Goal: Book appointment/travel/reservation

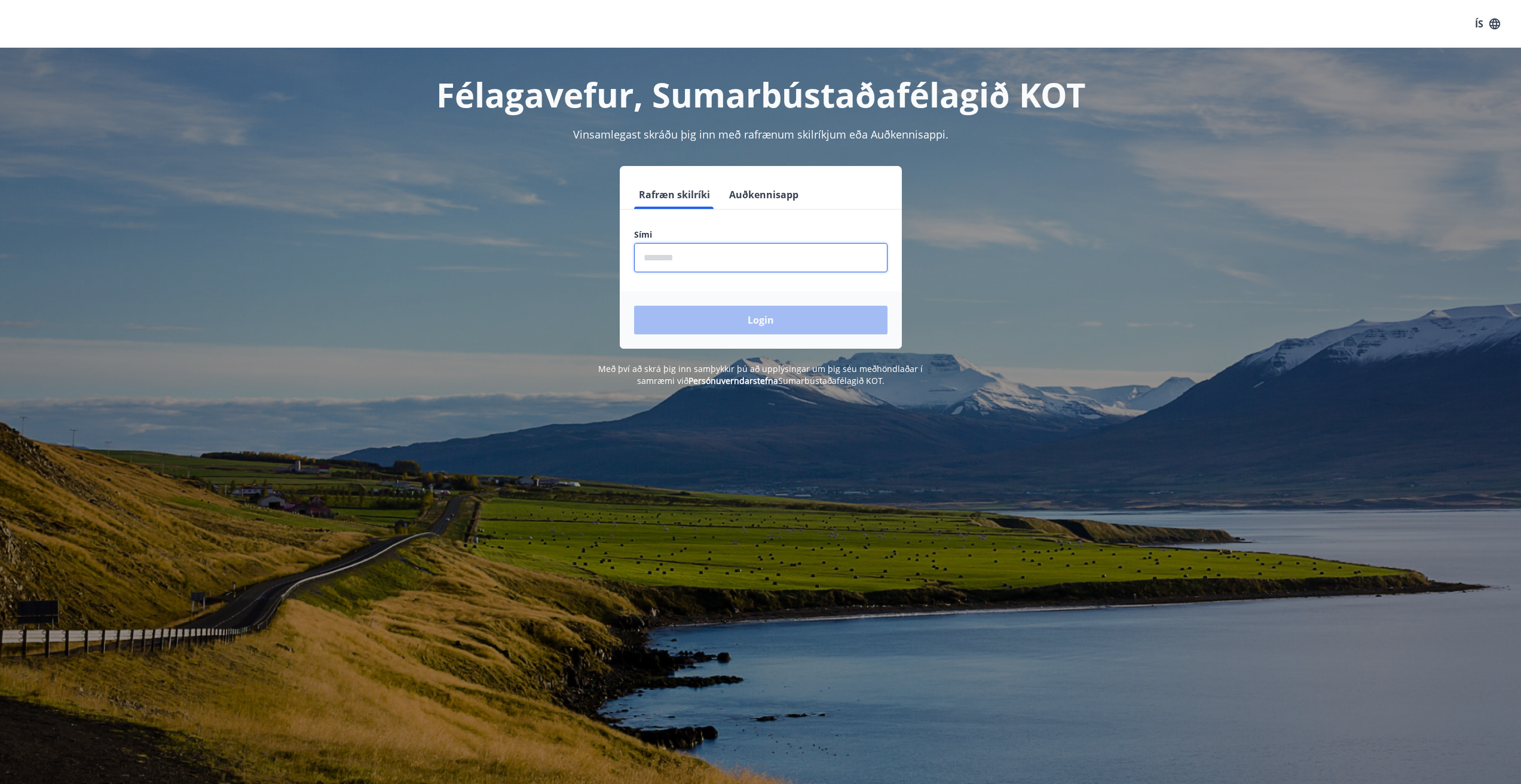
click at [689, 261] on input "phone" at bounding box center [760, 258] width 253 height 29
type input "********"
click at [744, 318] on button "Login" at bounding box center [760, 320] width 253 height 28
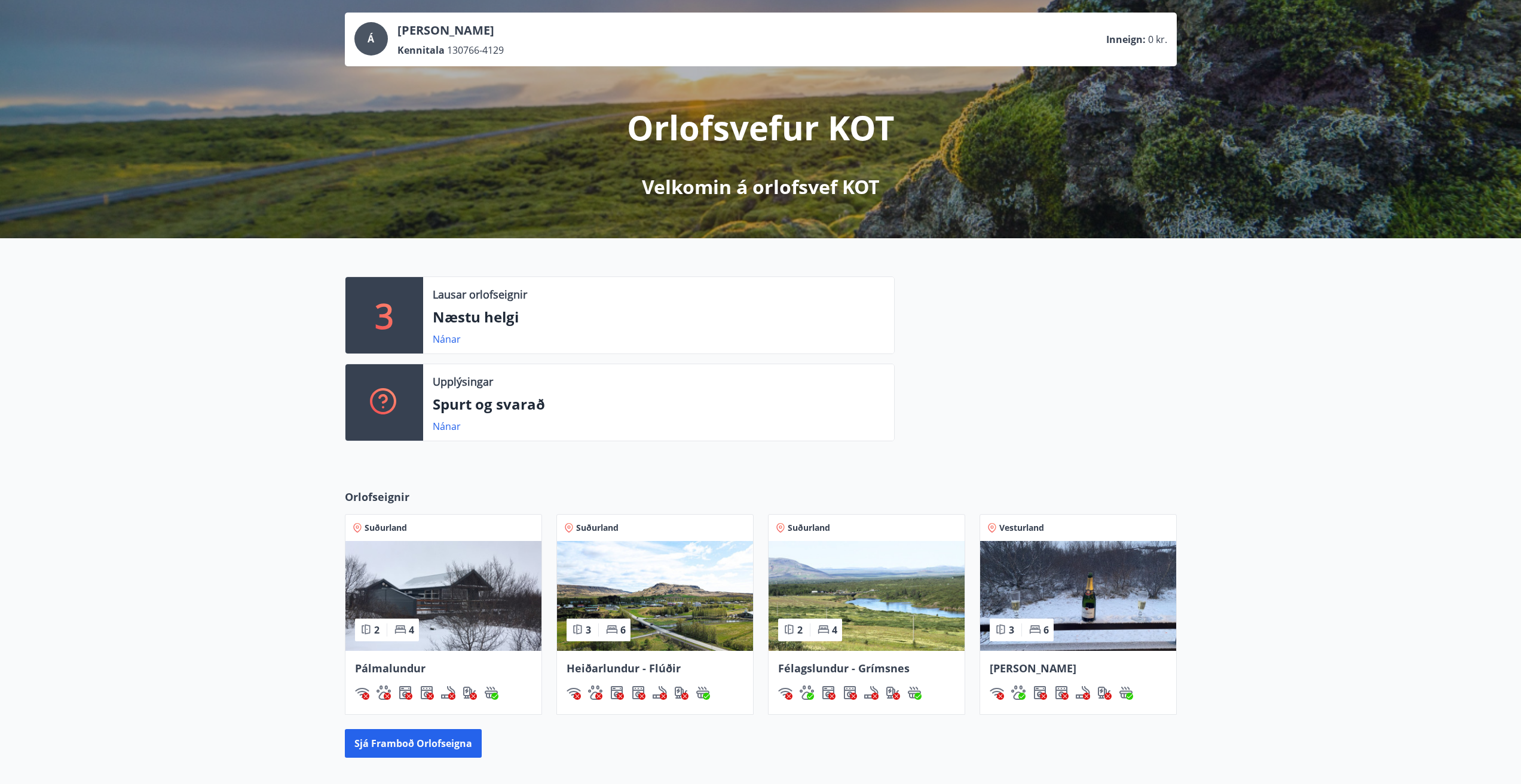
scroll to position [120, 0]
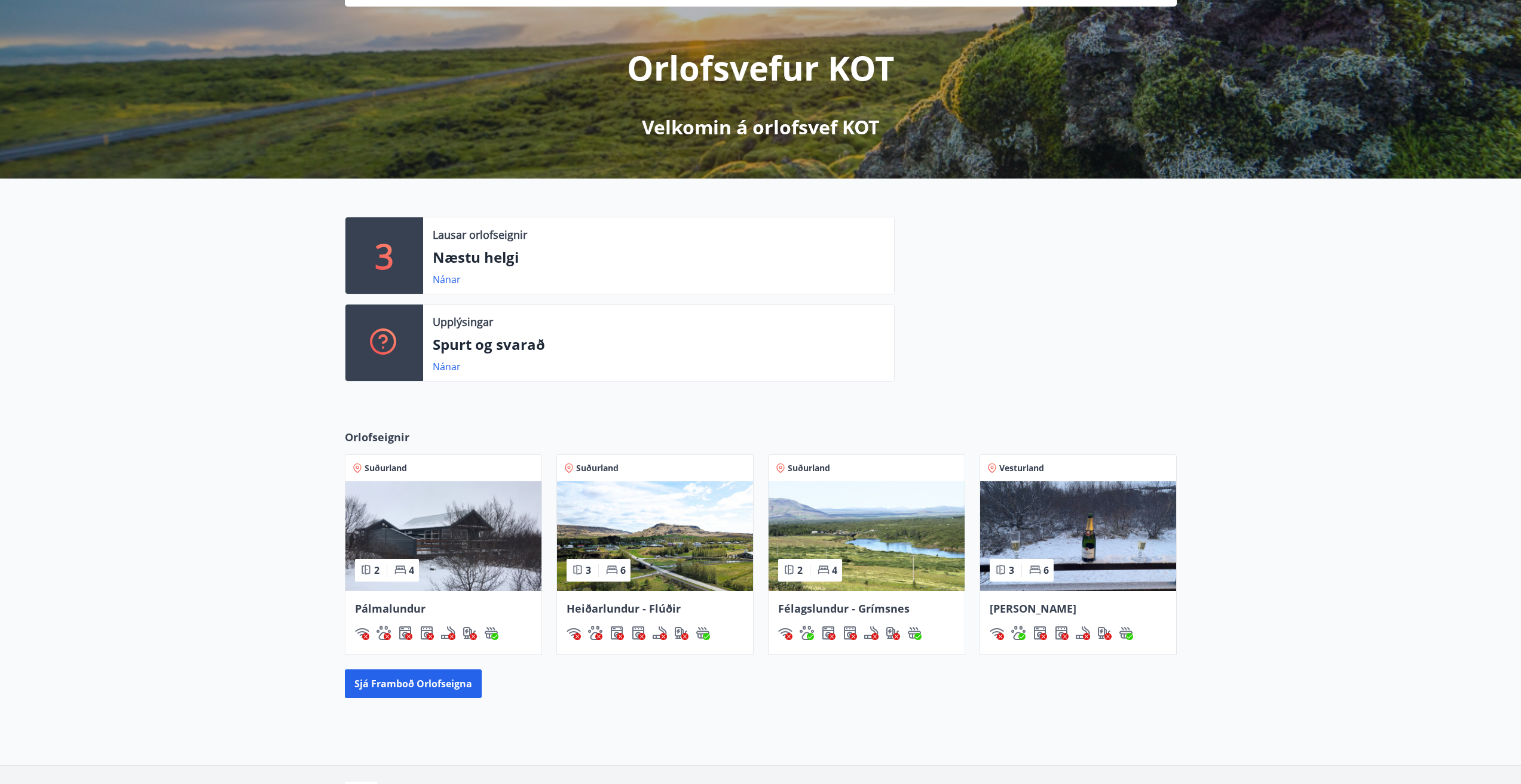
click at [1066, 608] on span "Ásalundur - Húsafell" at bounding box center [1033, 609] width 87 height 15
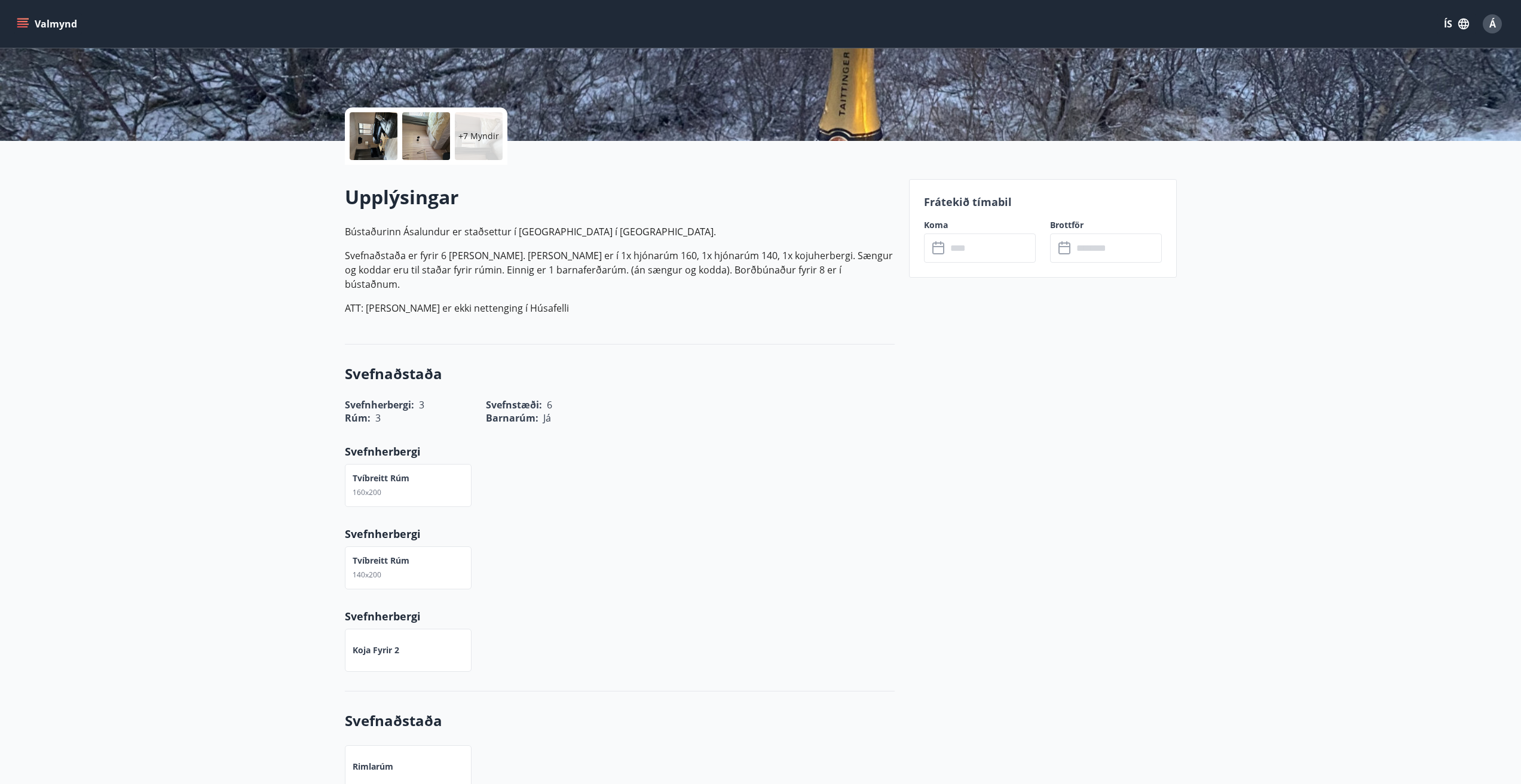
scroll to position [239, 0]
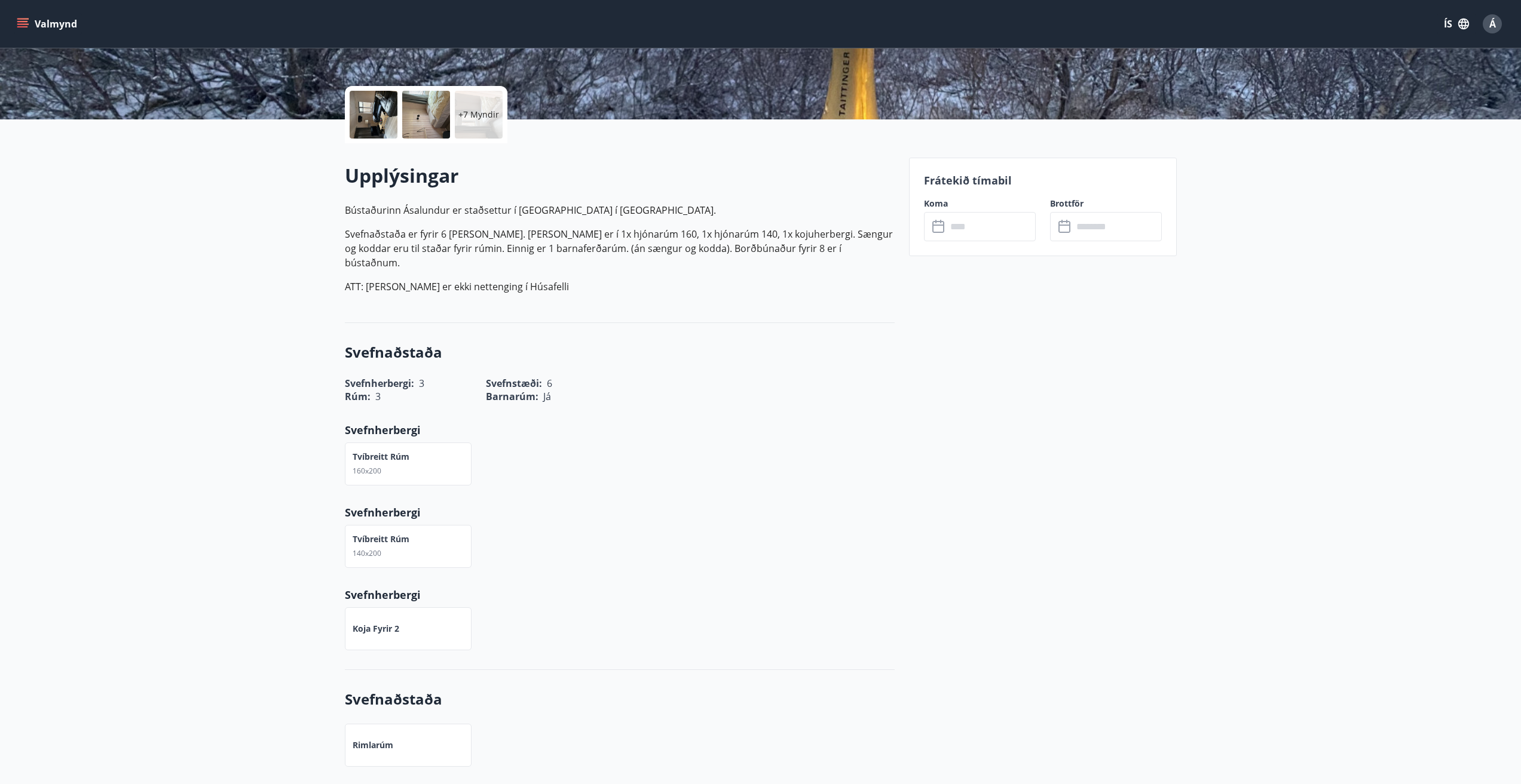
click at [975, 231] on input "text" at bounding box center [991, 227] width 89 height 29
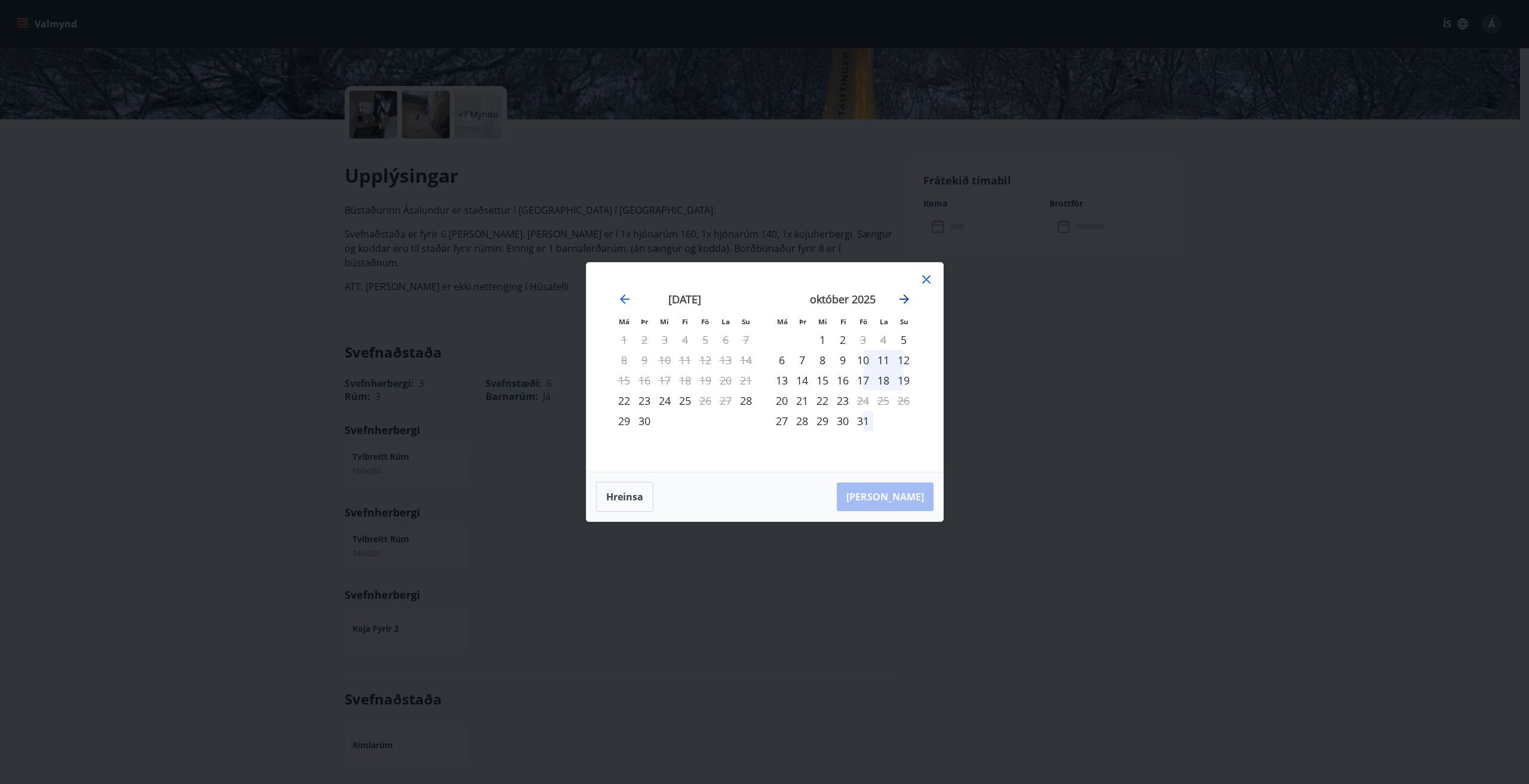
click at [904, 298] on icon "Move forward to switch to the next month." at bounding box center [904, 299] width 15 height 15
click at [865, 358] on div "7" at bounding box center [863, 360] width 20 height 20
click at [862, 359] on div "7" at bounding box center [863, 360] width 20 height 20
click at [893, 497] on div "Hreinsa Taka Frá" at bounding box center [764, 497] width 356 height 49
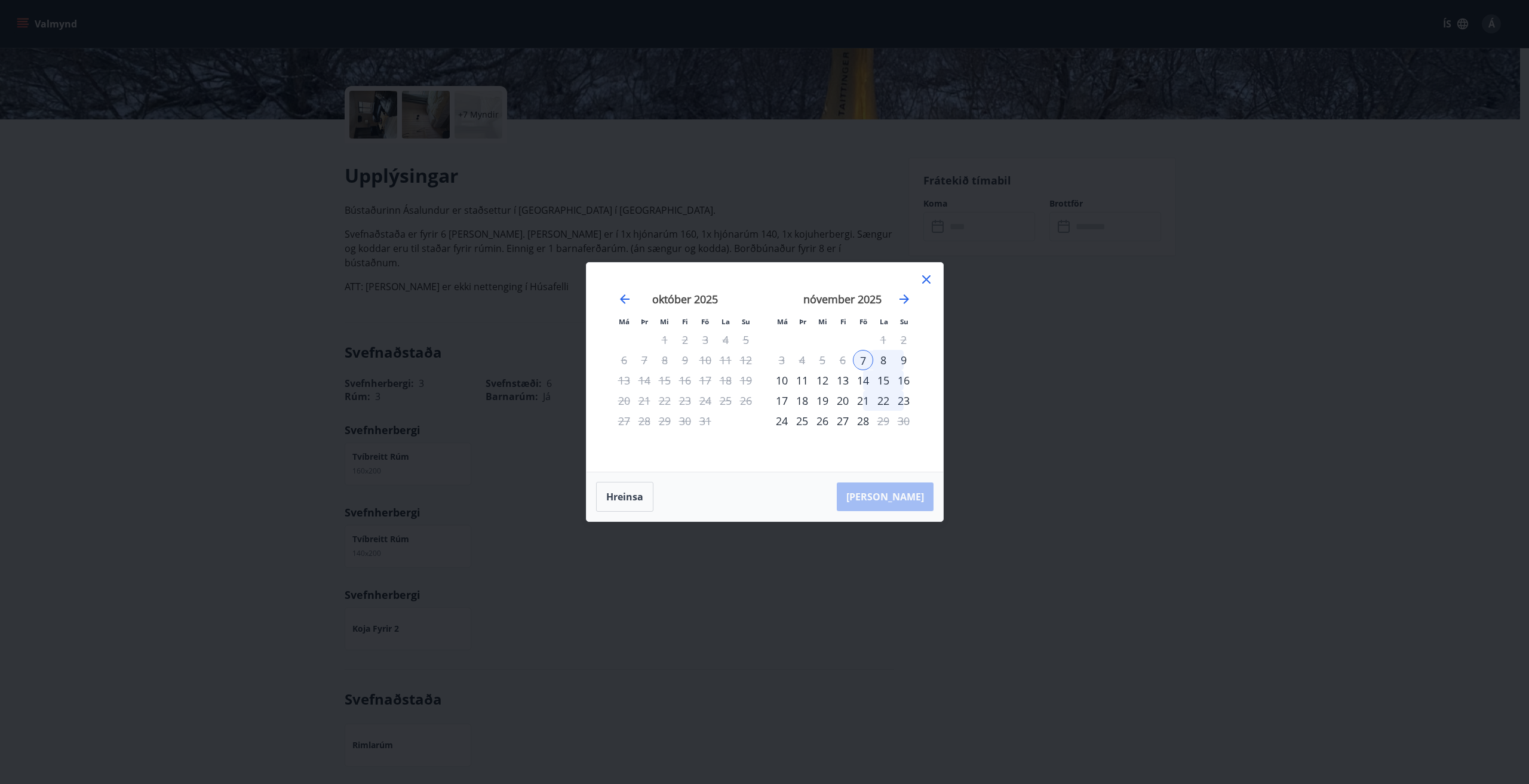
click at [862, 399] on div "21" at bounding box center [863, 401] width 20 height 20
click at [862, 411] on div "28" at bounding box center [863, 421] width 20 height 20
click at [862, 399] on div "21" at bounding box center [863, 401] width 20 height 20
click at [867, 336] on td "Calendar" at bounding box center [863, 340] width 20 height 20
click at [927, 275] on icon at bounding box center [927, 279] width 15 height 15
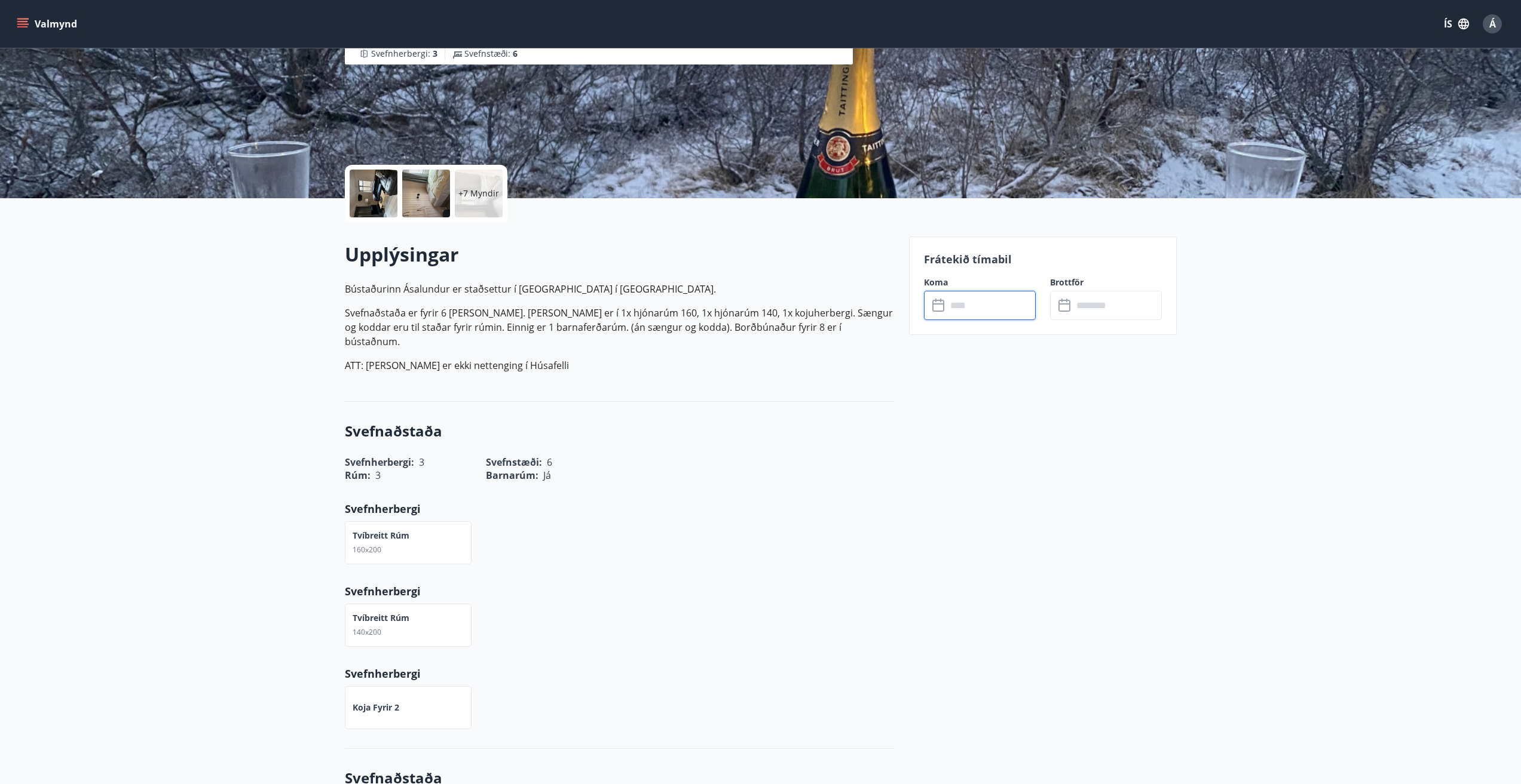
scroll to position [179, 0]
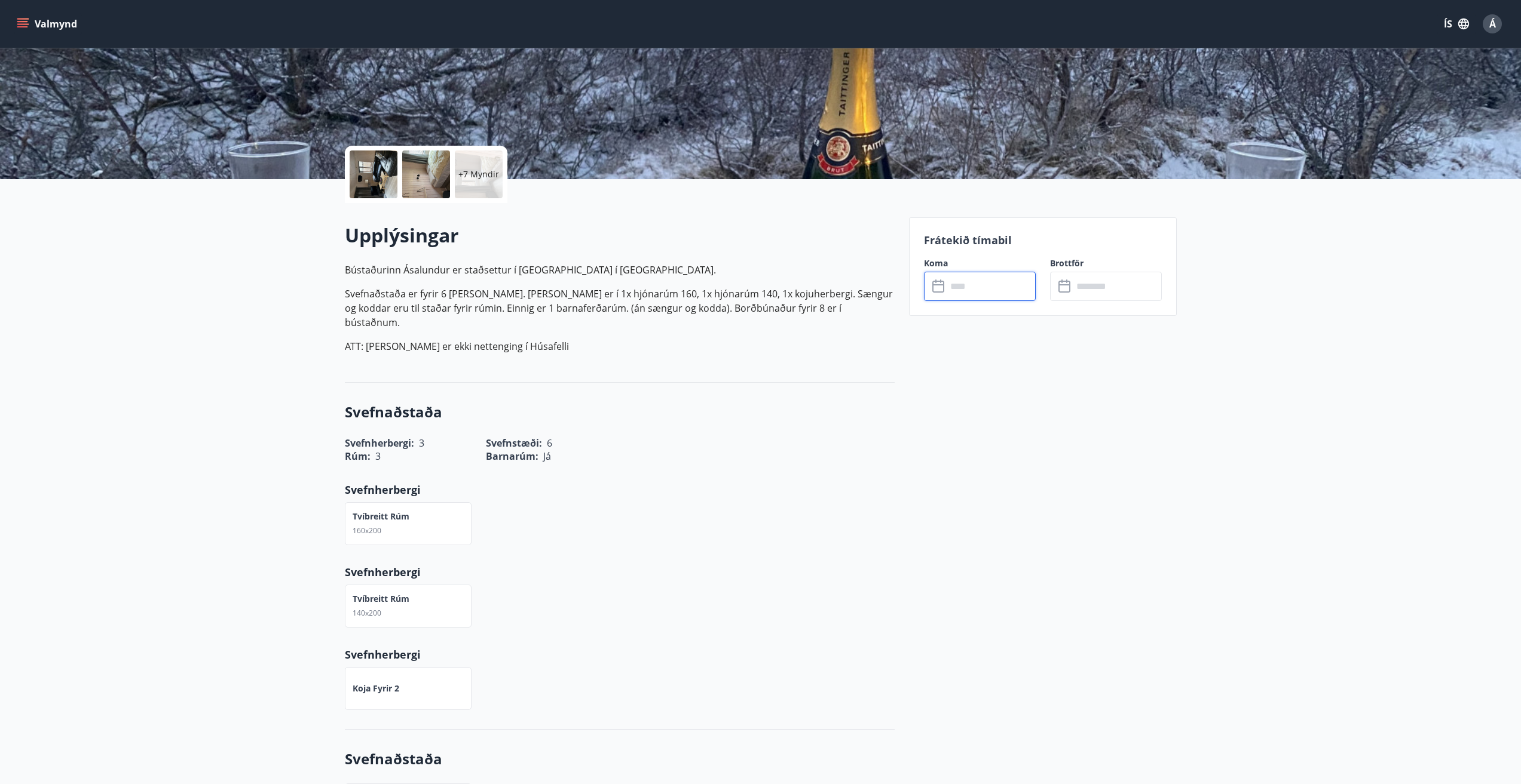
click at [962, 291] on input "text" at bounding box center [991, 287] width 89 height 29
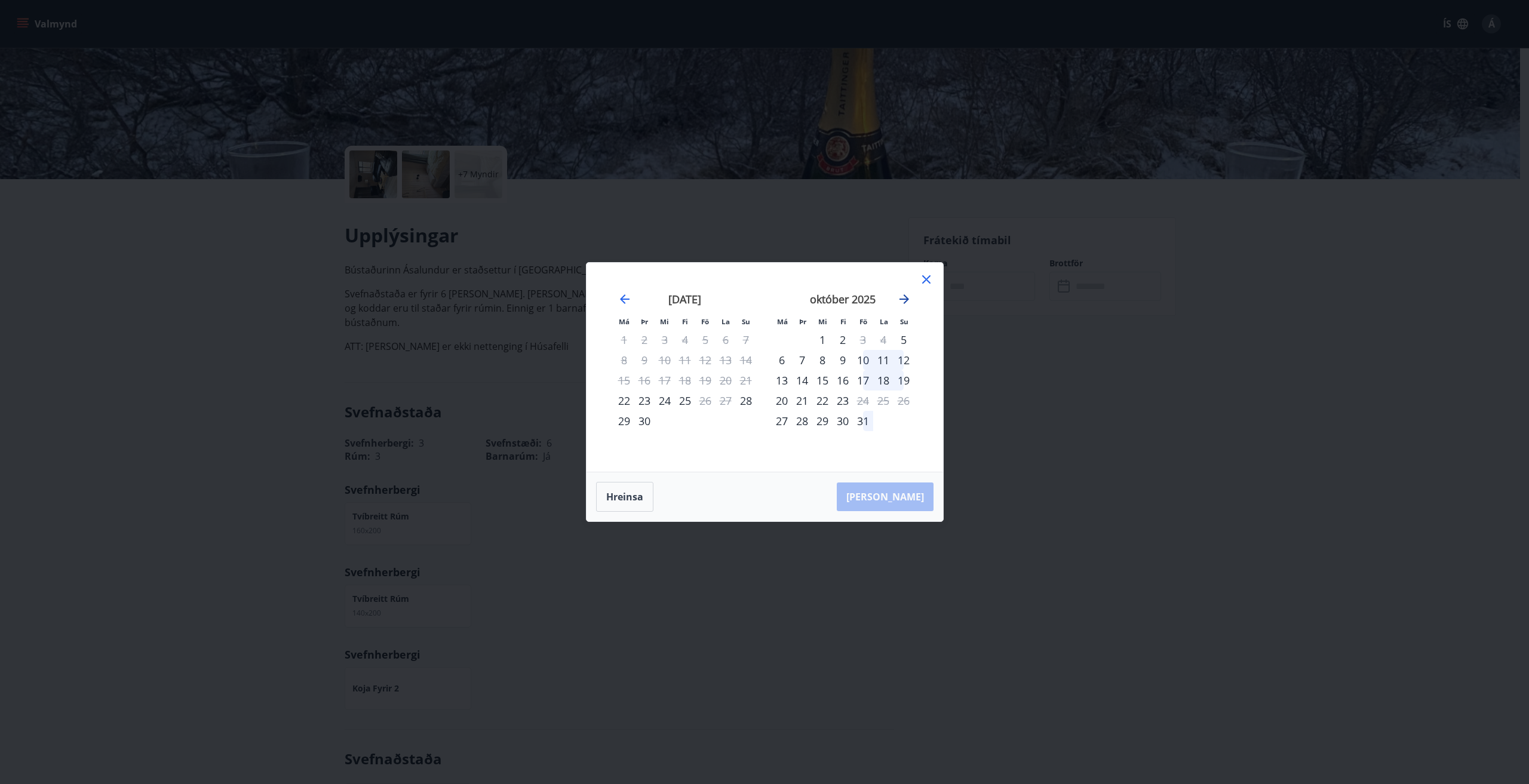
click at [903, 302] on icon "Move forward to switch to the next month." at bounding box center [904, 299] width 15 height 15
click at [867, 380] on div "14" at bounding box center [863, 380] width 20 height 20
click at [890, 375] on div "15" at bounding box center [883, 380] width 20 height 20
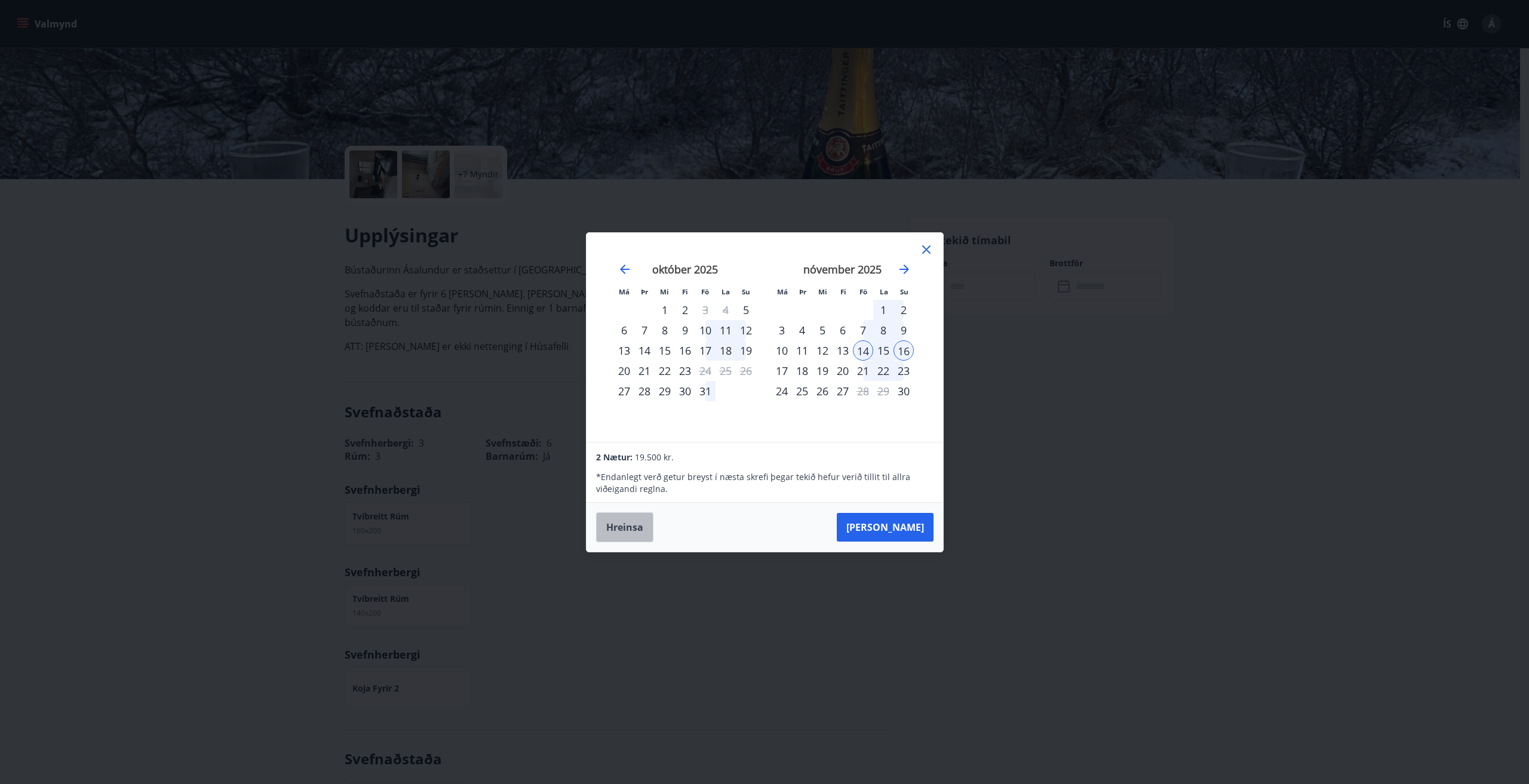
click at [633, 527] on button "Hreinsa" at bounding box center [625, 527] width 57 height 30
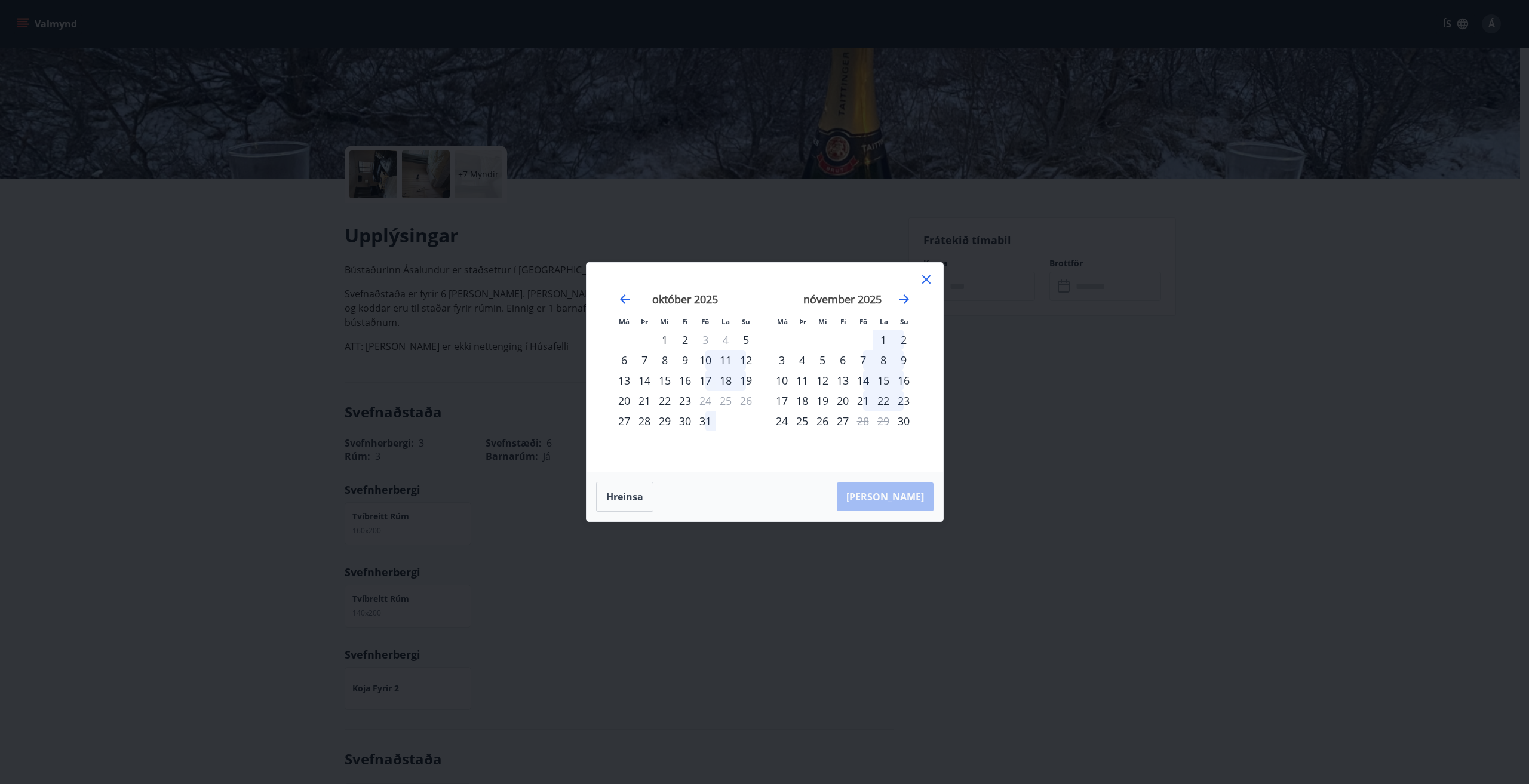
click at [924, 277] on icon at bounding box center [926, 279] width 8 height 8
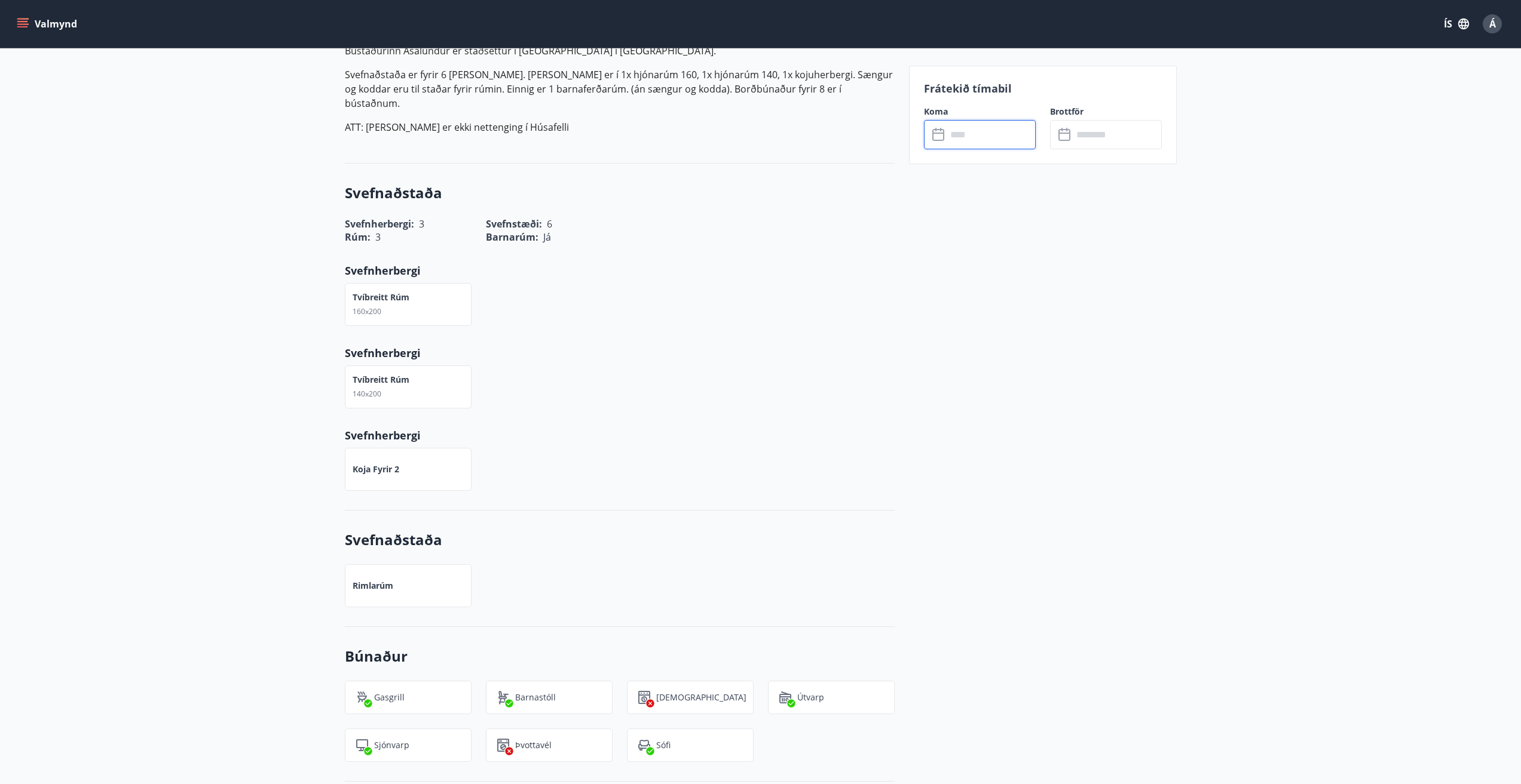
scroll to position [418, 0]
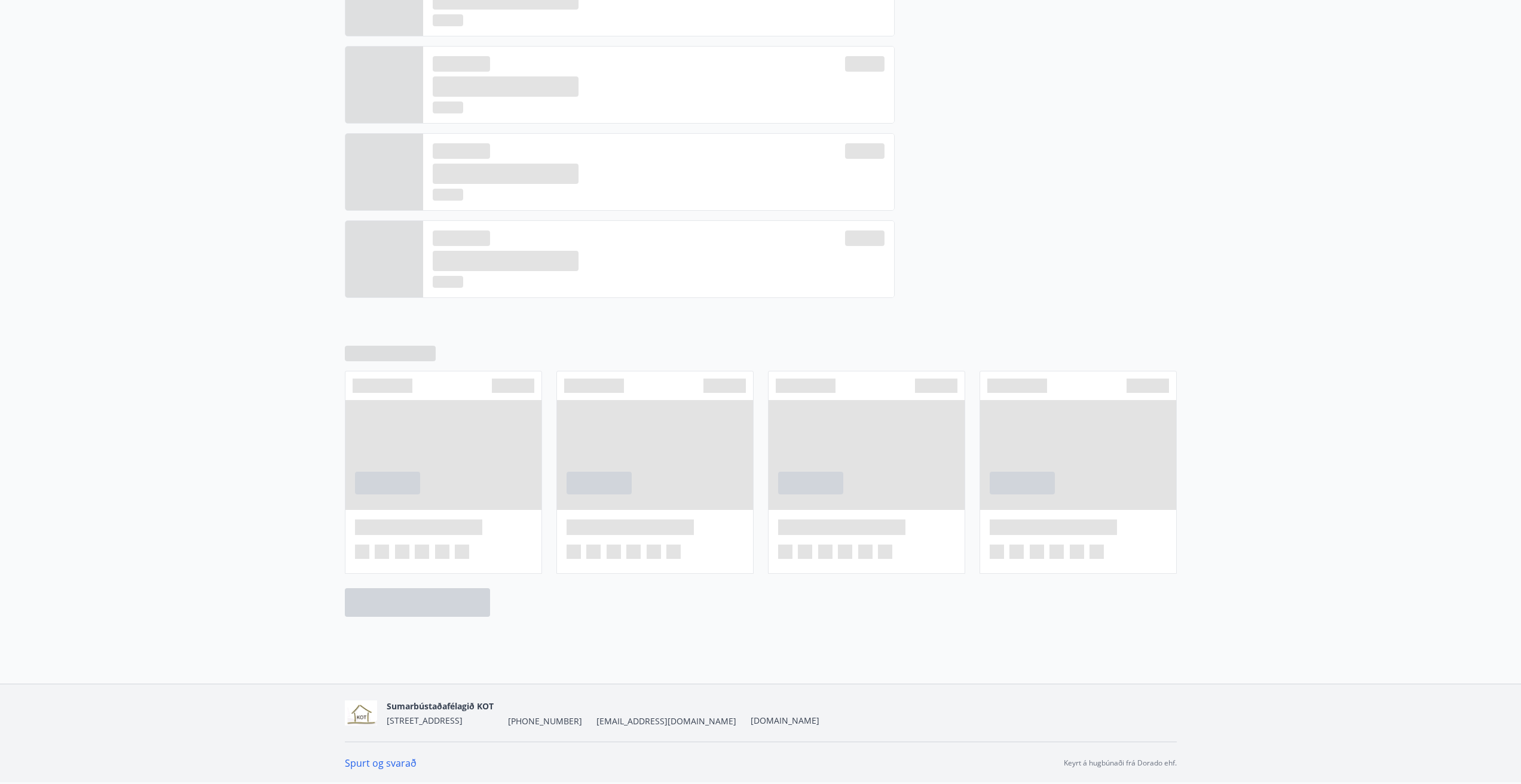
scroll to position [120, 0]
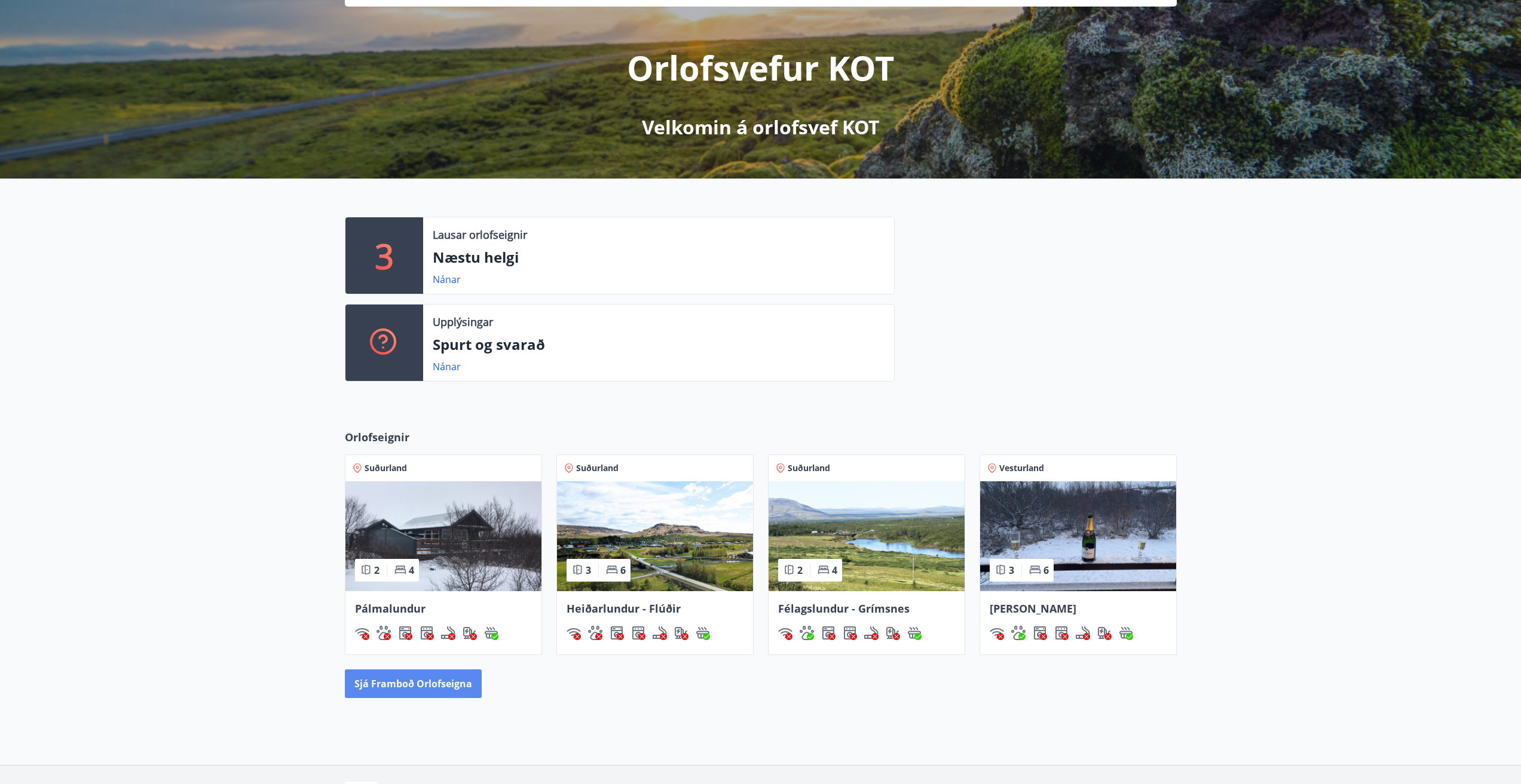
click at [416, 682] on button "Sjá framboð orlofseigna" at bounding box center [413, 684] width 136 height 28
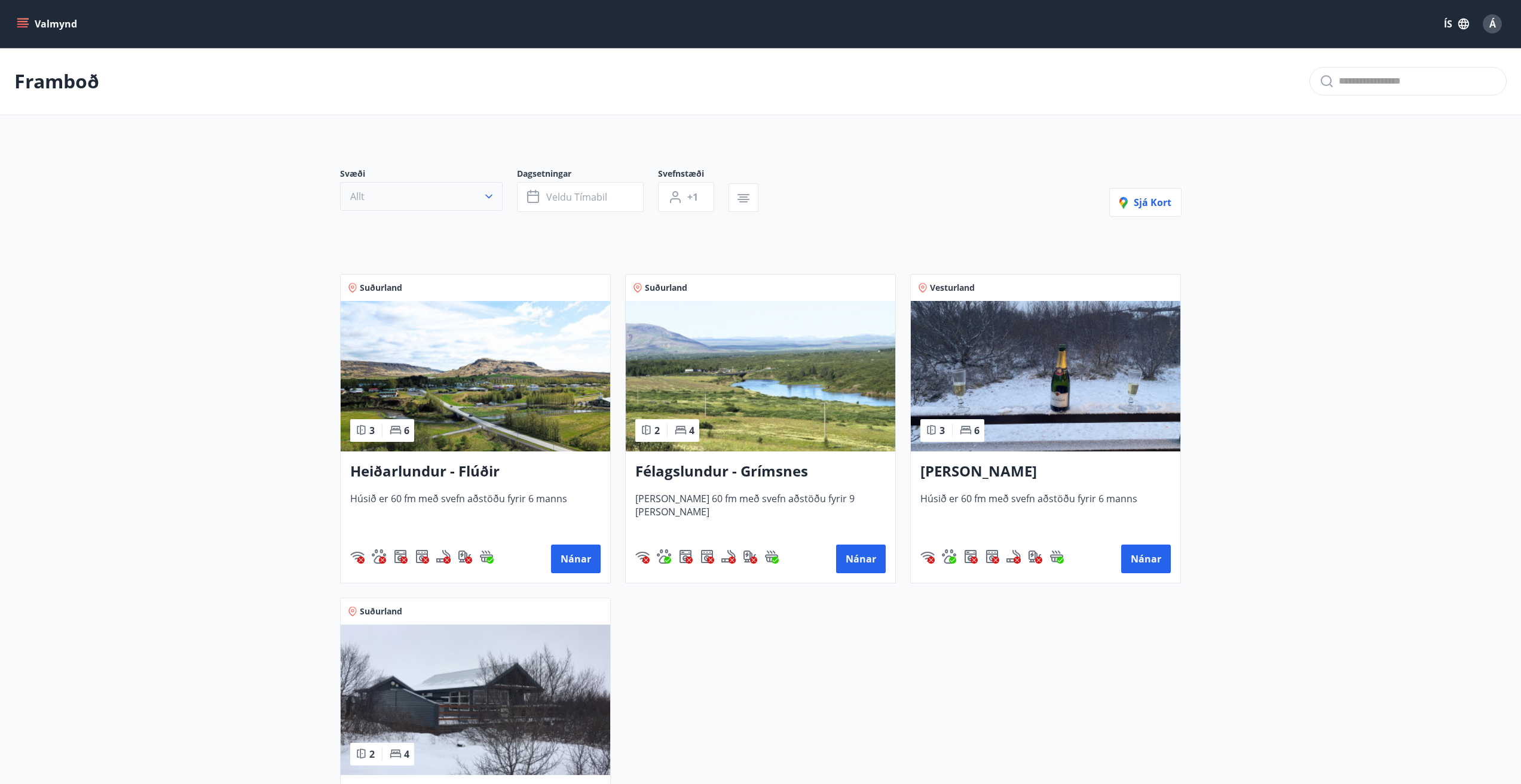
click at [491, 196] on icon "button" at bounding box center [489, 197] width 12 height 12
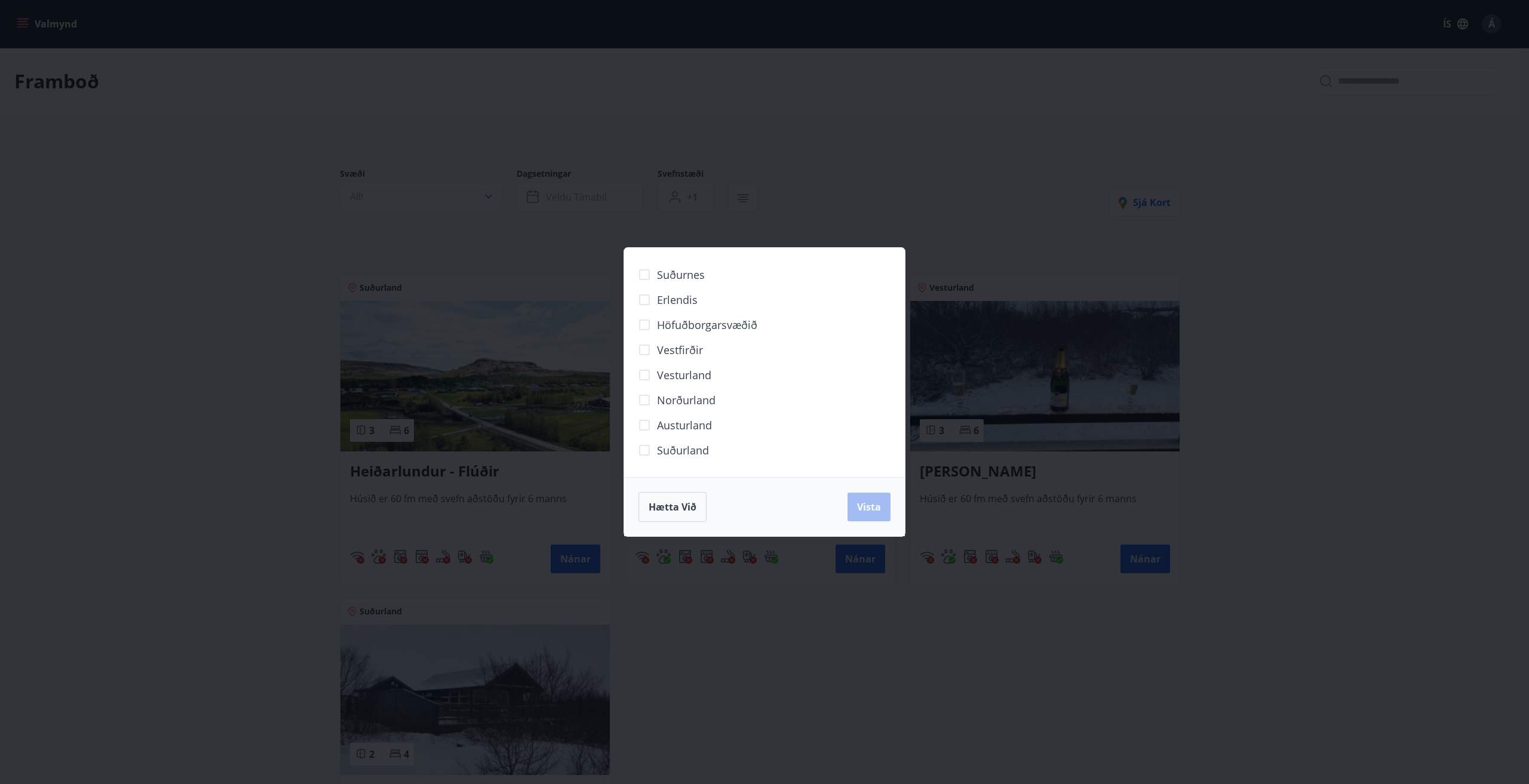
click at [260, 295] on div "Suðurnes Erlendis Höfuðborgarsvæðið Vestfirðir Vesturland Norðurland Austurland…" at bounding box center [764, 392] width 1529 height 784
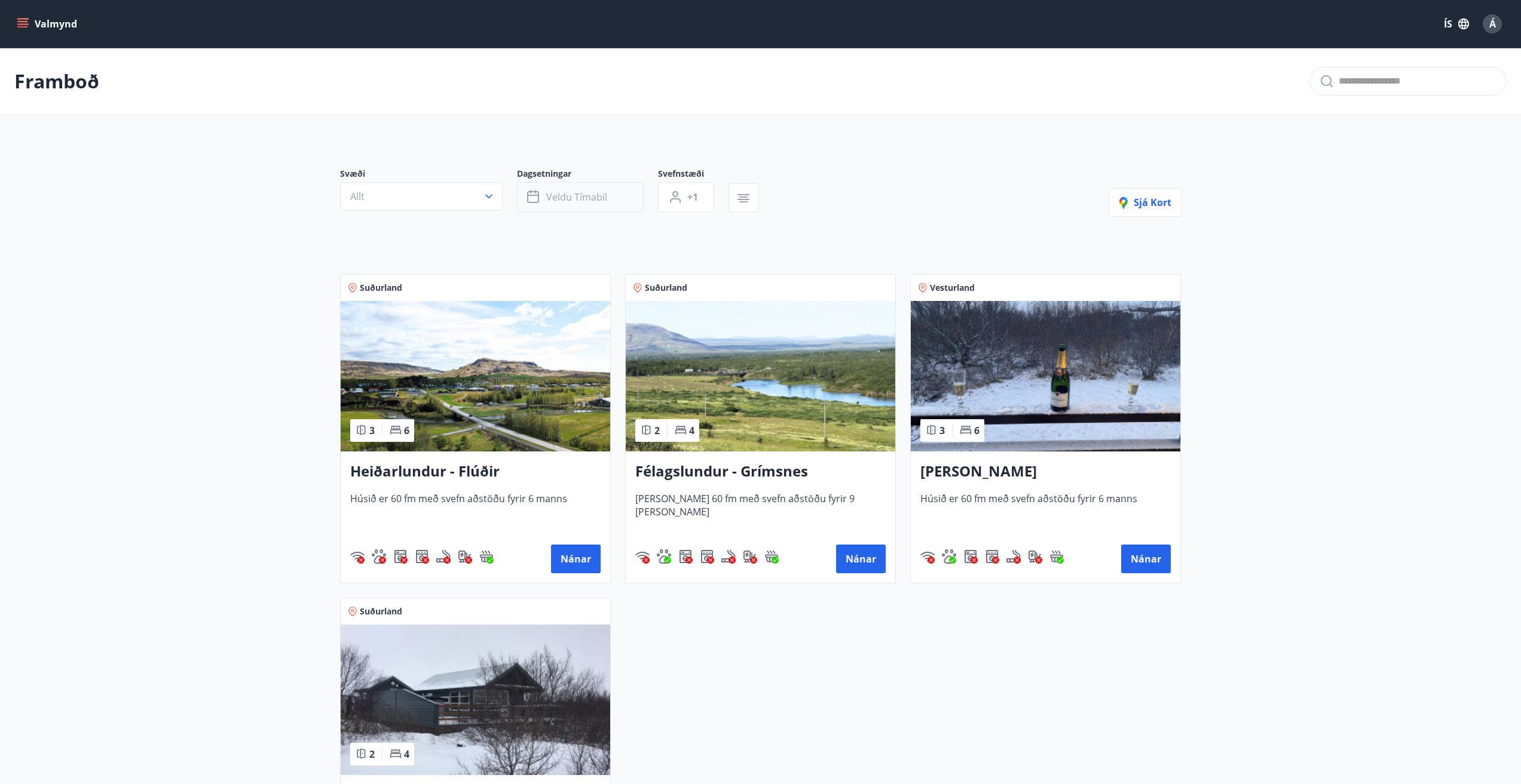
click at [619, 202] on button "Veldu tímabil" at bounding box center [580, 197] width 126 height 30
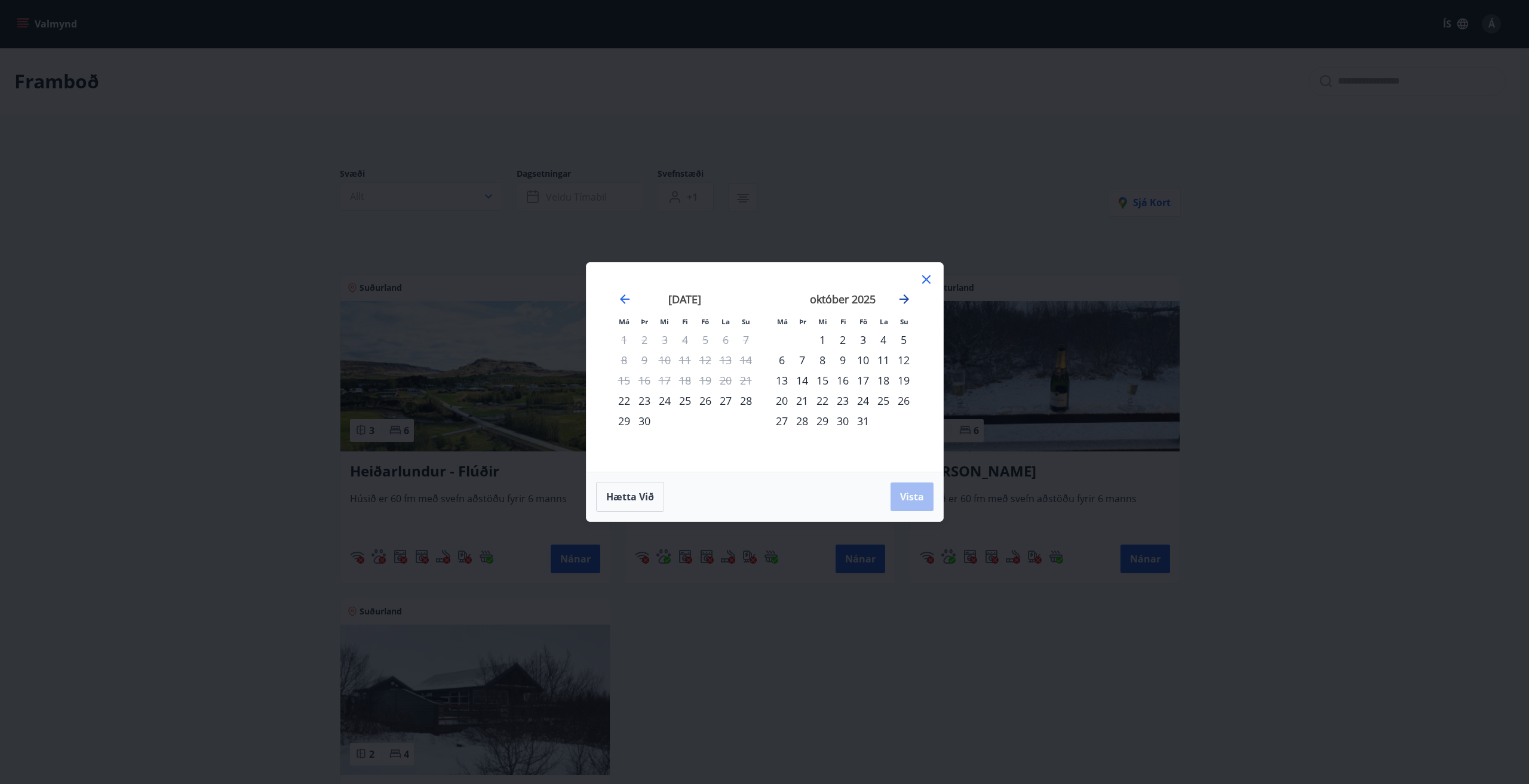
click at [908, 299] on icon "Move forward to switch to the next month." at bounding box center [904, 299] width 9 height 9
click at [862, 379] on div "14" at bounding box center [863, 380] width 20 height 20
click at [887, 378] on div "15" at bounding box center [883, 380] width 20 height 20
click at [909, 376] on div "16" at bounding box center [904, 380] width 20 height 20
click at [863, 375] on div "14" at bounding box center [863, 380] width 20 height 20
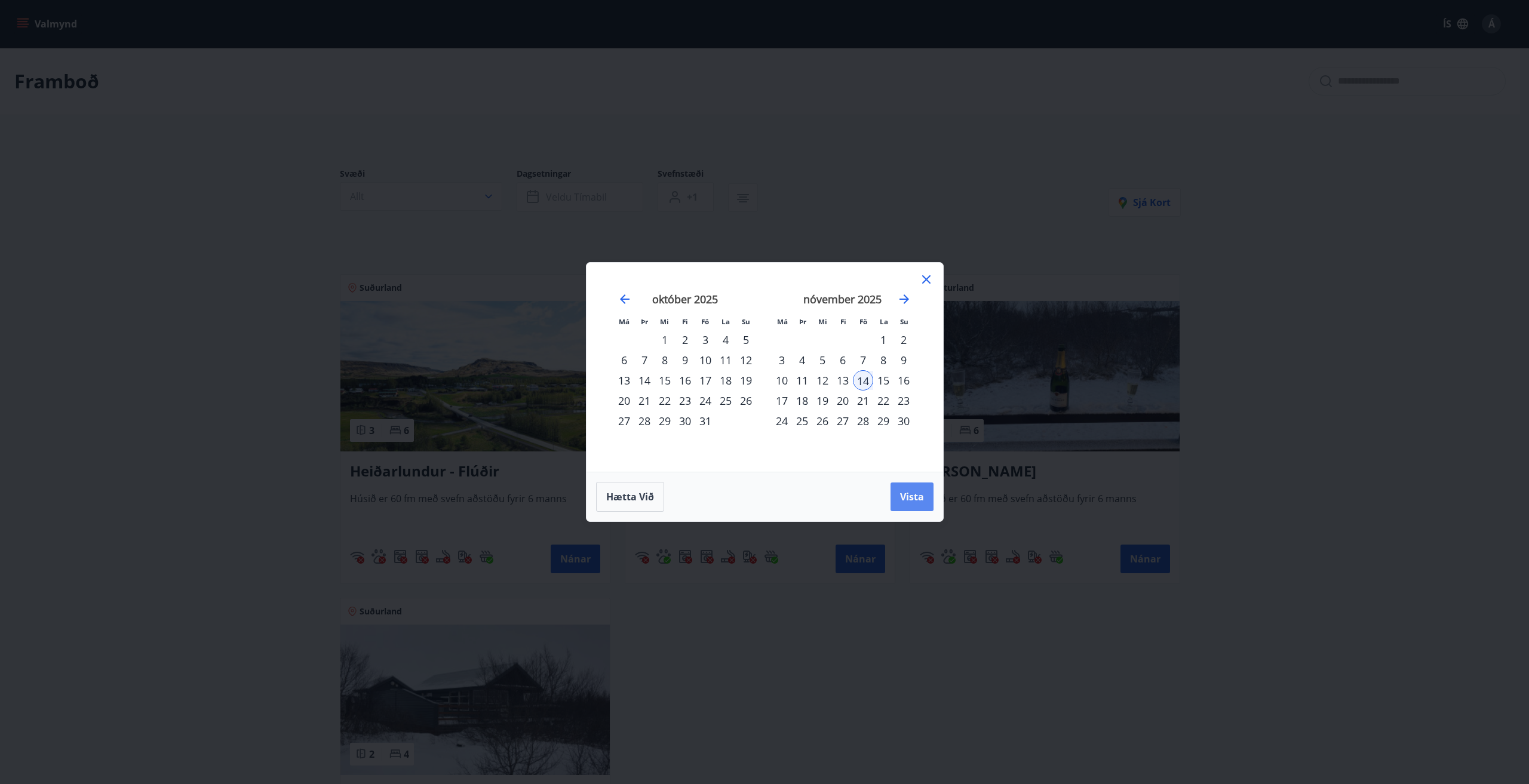
click at [912, 494] on span "Vista" at bounding box center [912, 497] width 24 height 13
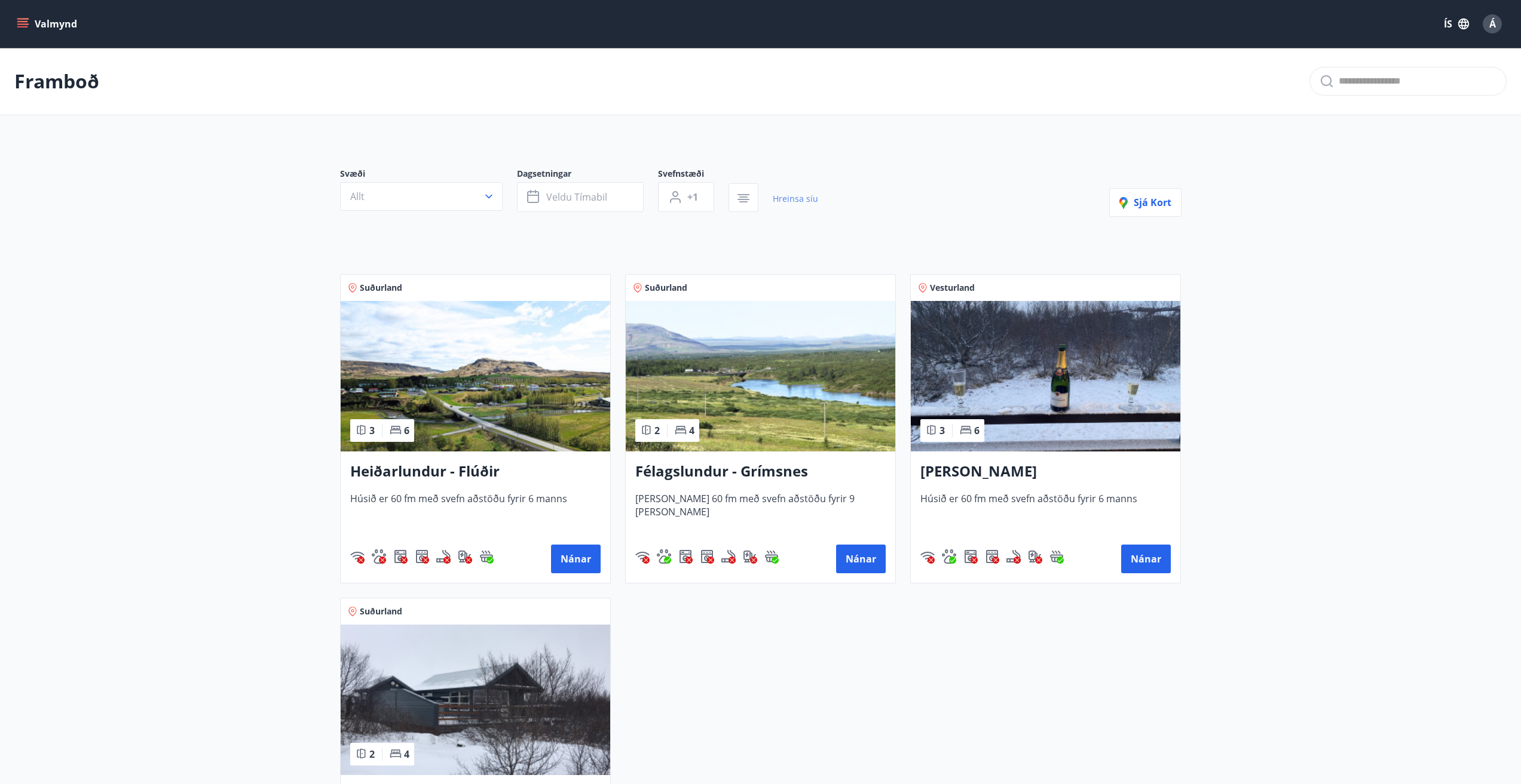
click at [781, 198] on link "Hreinsa síu" at bounding box center [795, 198] width 45 height 26
click at [744, 197] on icon "button" at bounding box center [743, 197] width 8 height 2
